Goal: Communication & Community: Connect with others

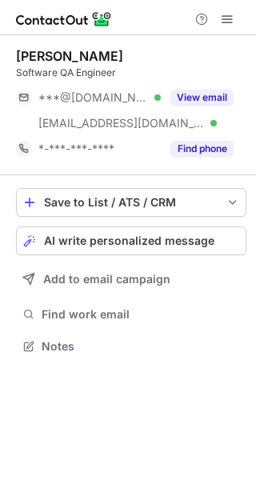
scroll to position [335, 256]
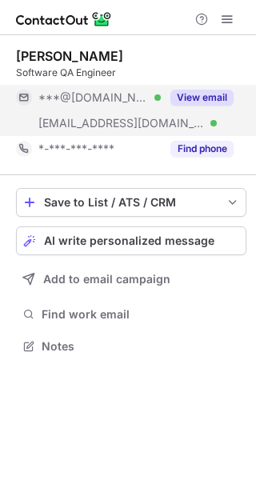
click at [223, 101] on button "View email" at bounding box center [201, 98] width 63 height 16
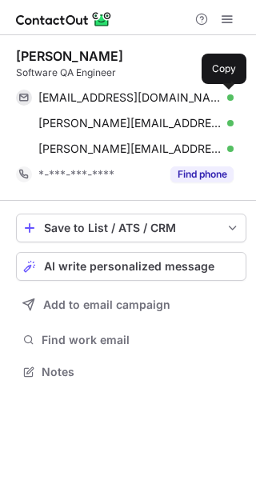
scroll to position [361, 256]
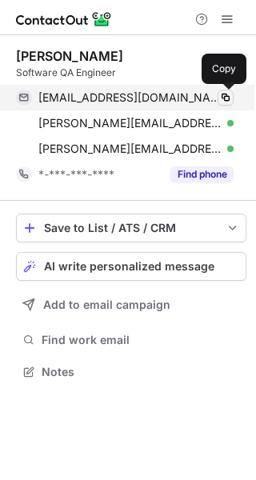
click at [226, 104] on button at bounding box center [226, 98] width 16 height 16
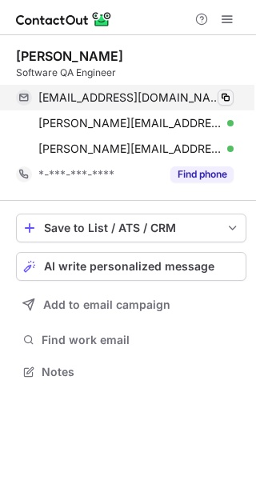
click at [227, 102] on span at bounding box center [225, 97] width 13 height 13
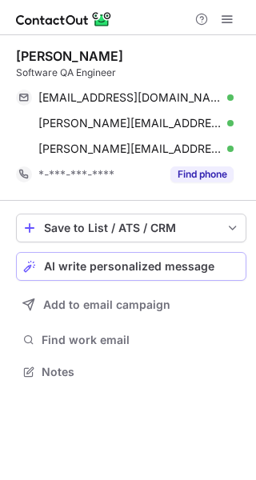
click at [78, 269] on span "AI write personalized message" at bounding box center [129, 266] width 170 height 13
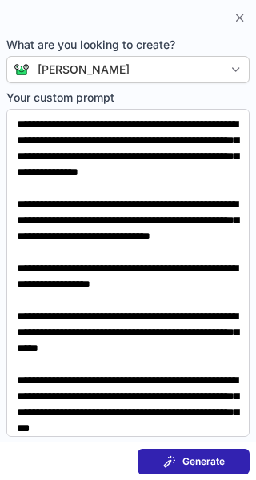
click at [164, 458] on span at bounding box center [169, 461] width 13 height 13
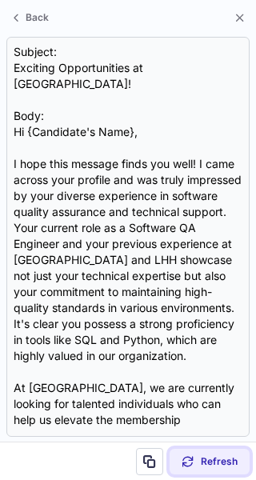
click at [186, 454] on button "Refresh" at bounding box center [210, 462] width 80 height 26
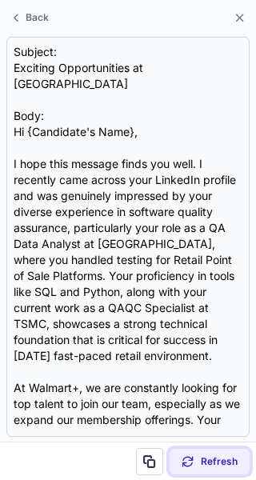
click at [193, 459] on span at bounding box center [188, 461] width 13 height 13
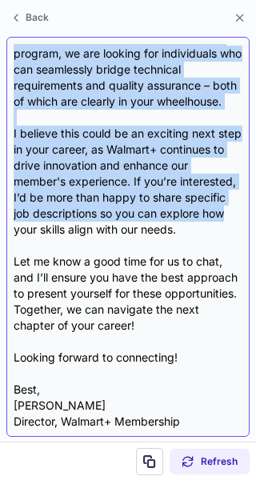
scroll to position [415, 0]
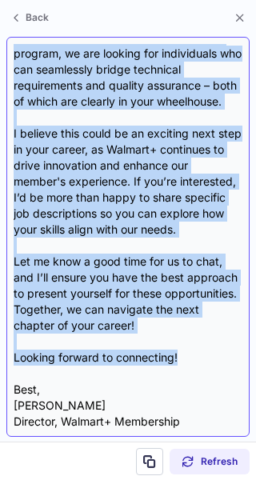
drag, startPoint x: 16, startPoint y: 50, endPoint x: 182, endPoint y: 361, distance: 352.3
click at [182, 361] on div "Subject: Exciting Opportunities at Walmart+ - Let’s Connect! Body: Hi {Candidat…" at bounding box center [128, 237] width 229 height 386
copy div "Loremip: Dolorsit Ametconsectet ad Elitsed+ - Doe’t Incidid! Utla: Et {Dolorema…"
